Goal: Task Accomplishment & Management: Use online tool/utility

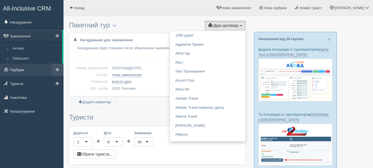
click at [37, 67] on link "Підбірки" at bounding box center [32, 70] width 64 height 12
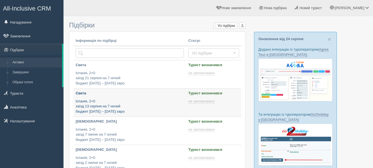
type input "[DATE] 16:50"
type input "[DATE] 13:05"
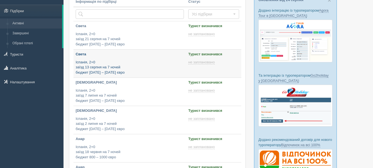
scroll to position [55, 0]
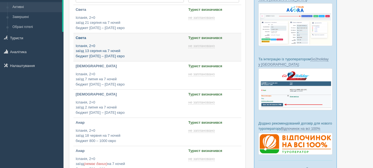
type input "2025-08-26 11:25"
type input "2025-08-26 14:45"
type input "2025-08-26 10:00"
type input "2025-08-26 11:40"
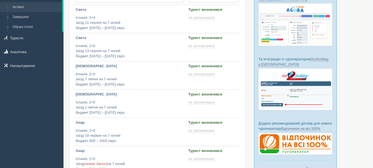
scroll to position [166, 0]
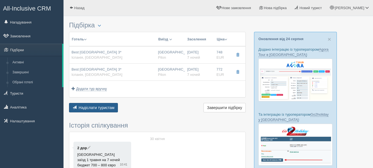
click at [98, 106] on span "Надіслати туристам" at bounding box center [97, 107] width 36 height 4
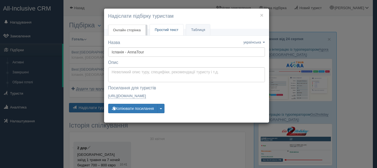
click at [166, 28] on span "Простий текст" at bounding box center [167, 30] width 24 height 4
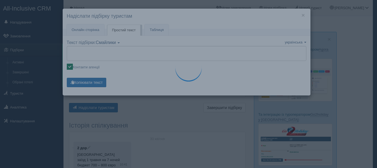
type textarea "🌞 Доброго дня! Пропонуємо Вам розглянути такі варіанти: 🌎 Іспанія, Салоу 🏩 Готе…"
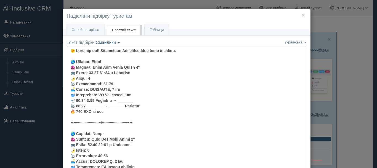
click at [120, 41] on link "Смайлики" at bounding box center [108, 42] width 24 height 5
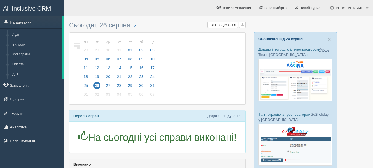
click at [278, 40] on link "Оновлення від 24 серпня" at bounding box center [281, 39] width 45 height 4
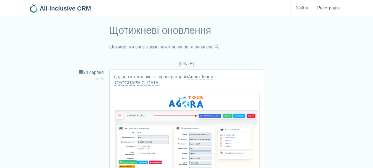
click at [219, 46] on span at bounding box center [217, 46] width 4 height 4
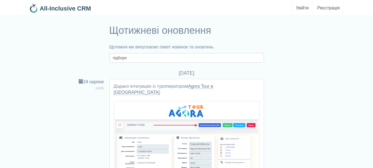
type input "підбори"
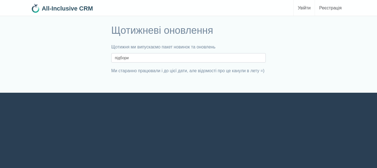
click at [168, 56] on input "підбори" at bounding box center [188, 57] width 155 height 9
type input "підбор"
click at [132, 58] on input "підбор" at bounding box center [188, 57] width 155 height 9
type input "підб"
